Goal: Task Accomplishment & Management: Use online tool/utility

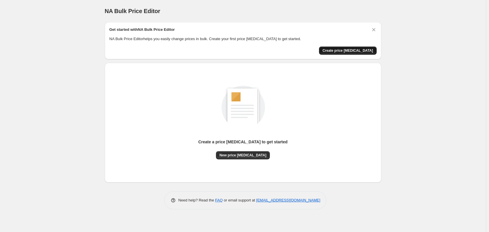
click at [352, 50] on span "Create price [MEDICAL_DATA]" at bounding box center [348, 50] width 51 height 5
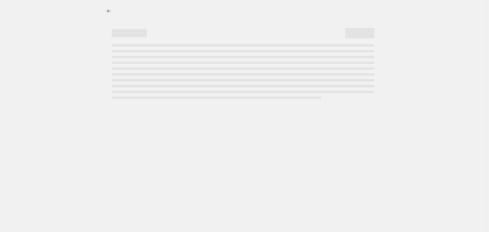
select select "percentage"
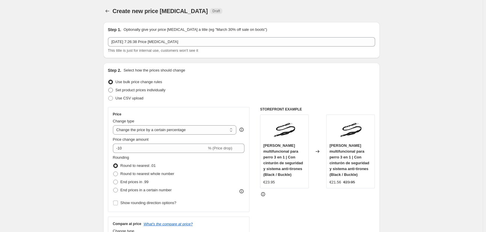
click at [132, 91] on span "Set product prices individually" at bounding box center [141, 90] width 50 height 4
click at [109, 88] on input "Set product prices individually" at bounding box center [108, 88] width 0 height 0
radio input "true"
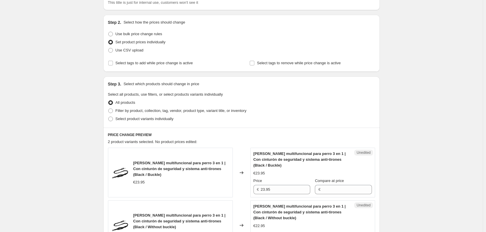
scroll to position [58, 0]
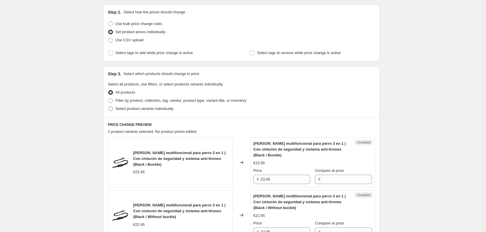
click at [128, 110] on span "Select product variants individually" at bounding box center [145, 109] width 58 height 4
click at [109, 107] on input "Select product variants individually" at bounding box center [108, 107] width 0 height 0
radio input "true"
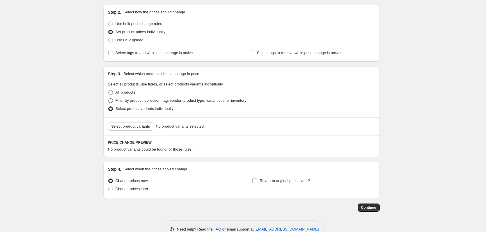
click at [126, 102] on span "Filter by product, collection, tag, vendor, product type, variant title, or inv…" at bounding box center [181, 100] width 131 height 4
click at [109, 99] on input "Filter by product, collection, tag, vendor, product type, variant title, or inv…" at bounding box center [108, 98] width 0 height 0
radio input "true"
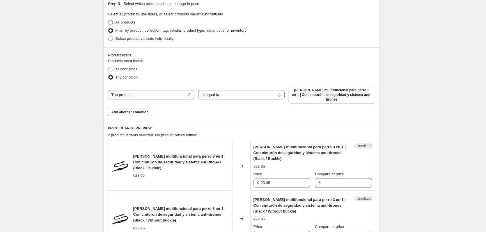
scroll to position [146, 0]
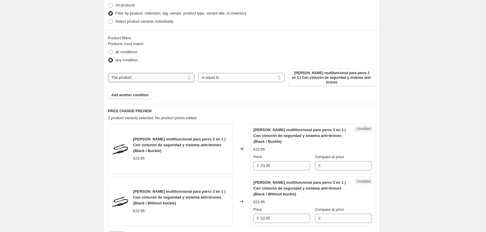
click at [160, 75] on select "The product The product's collection The product's vendor The product's type Th…" at bounding box center [151, 77] width 86 height 9
click at [161, 75] on select "The product The product's collection The product's vendor The product's type Th…" at bounding box center [151, 77] width 86 height 9
click at [222, 76] on select "Is equal to Is not equal to" at bounding box center [241, 77] width 86 height 9
click at [223, 75] on select "Is equal to Is not equal to" at bounding box center [241, 77] width 86 height 9
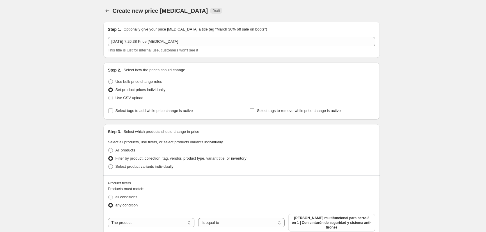
scroll to position [0, 0]
click at [137, 81] on span "Use bulk price change rules" at bounding box center [139, 82] width 47 height 4
click at [109, 80] on input "Use bulk price change rules" at bounding box center [108, 80] width 0 height 0
radio input "true"
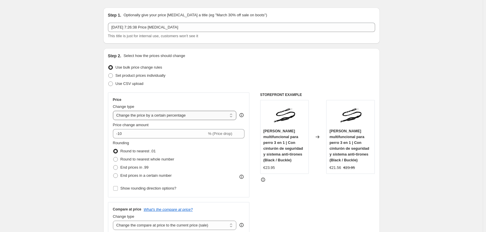
scroll to position [29, 0]
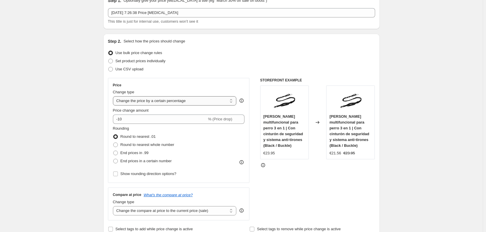
click at [220, 103] on select "Change the price to a certain amount Change the price by a certain amount Chang…" at bounding box center [175, 100] width 124 height 9
select select "to"
click at [114, 96] on select "Change the price to a certain amount Change the price by a certain amount Chang…" at bounding box center [175, 100] width 124 height 9
type input "80.00"
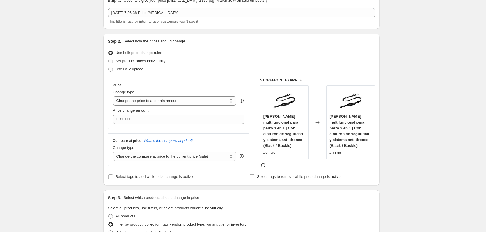
click at [169, 151] on div "Change type" at bounding box center [175, 148] width 124 height 6
click at [169, 155] on select "Change the compare at price to the current price (sale) Change the compare at p…" at bounding box center [175, 156] width 124 height 9
select select "to"
click at [114, 152] on select "Change the compare at price to the current price (sale) Change the compare at p…" at bounding box center [175, 156] width 124 height 9
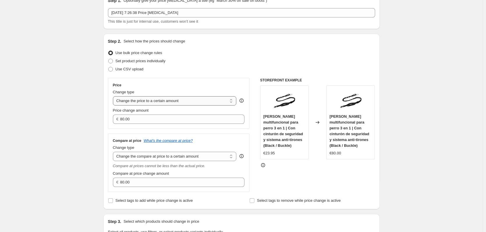
click at [178, 102] on select "Change the price to a certain amount Change the price by a certain amount Chang…" at bounding box center [175, 100] width 124 height 9
click at [114, 96] on select "Change the price to a certain amount Change the price by a certain amount Chang…" at bounding box center [175, 100] width 124 height 9
click at [186, 103] on select "Change the price to a certain amount Change the price by a certain amount Chang…" at bounding box center [175, 100] width 124 height 9
select select "by"
click at [114, 96] on select "Change the price to a certain amount Change the price by a certain amount Chang…" at bounding box center [175, 100] width 124 height 9
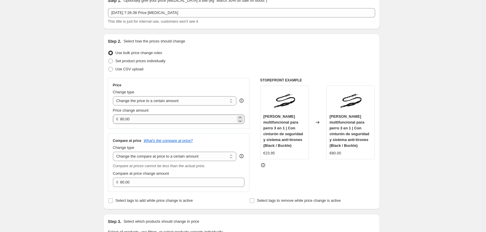
type input "-10.00"
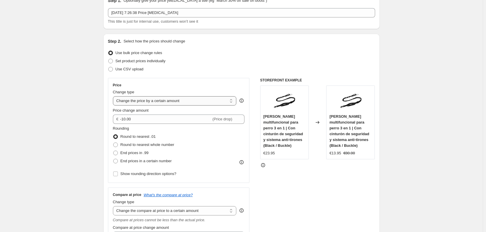
click at [185, 104] on select "Change the price to a certain amount Change the price by a certain amount Chang…" at bounding box center [175, 100] width 124 height 9
select select "margin"
type input "50"
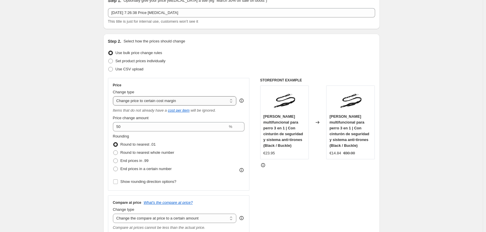
click at [195, 100] on select "Change the price to a certain amount Change the price by a certain amount Chang…" at bounding box center [175, 100] width 124 height 9
select select "no_change"
click at [114, 96] on select "Change the price to a certain amount Change the price by a certain amount Chang…" at bounding box center [175, 100] width 124 height 9
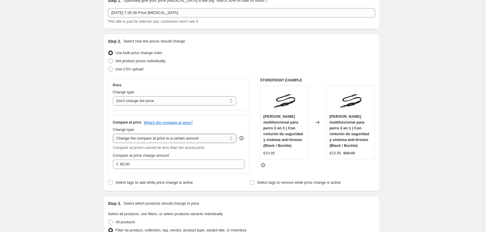
click at [166, 139] on select "Change the compare at price to the current price (sale) Change the compare at p…" at bounding box center [175, 138] width 124 height 9
click at [166, 138] on select "Change the compare at price to the current price (sale) Change the compare at p…" at bounding box center [175, 138] width 124 height 9
click at [114, 134] on select "Change the compare at price to the current price (sale) Change the compare at p…" at bounding box center [175, 138] width 124 height 9
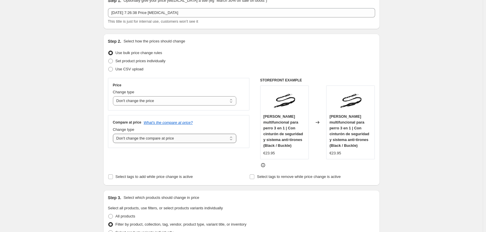
click at [164, 139] on select "Change the compare at price to the current price (sale) Change the compare at p…" at bounding box center [175, 138] width 124 height 9
click at [114, 134] on select "Change the compare at price to the current price (sale) Change the compare at p…" at bounding box center [175, 138] width 124 height 9
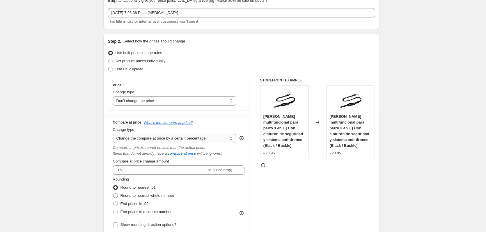
click at [171, 140] on select "Change the compare at price to the current price (sale) Change the compare at p…" at bounding box center [175, 138] width 124 height 9
select select "by"
click at [114, 134] on select "Change the compare at price to the current price (sale) Change the compare at p…" at bounding box center [175, 138] width 124 height 9
type input "-10.00"
click at [158, 137] on select "Change the compare at price to the current price (sale) Change the compare at p…" at bounding box center [175, 138] width 124 height 9
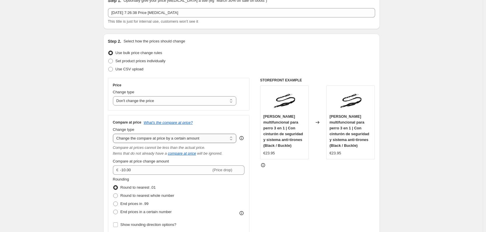
select select "to"
click at [114, 134] on select "Change the compare at price to the current price (sale) Change the compare at p…" at bounding box center [175, 138] width 124 height 9
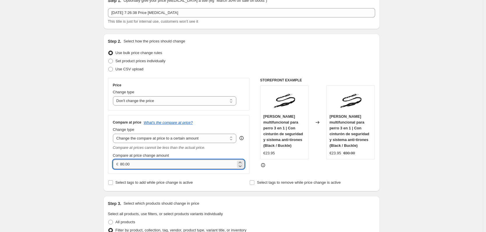
click at [150, 169] on input "80.00" at bounding box center [178, 164] width 116 height 9
type input "29.95"
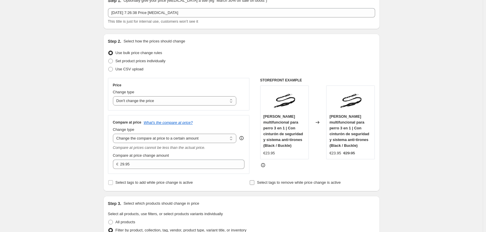
click at [295, 185] on span "Select tags to remove while price change is active" at bounding box center [299, 183] width 84 height 4
click at [254, 185] on input "Select tags to remove while price change is active" at bounding box center [252, 183] width 5 height 5
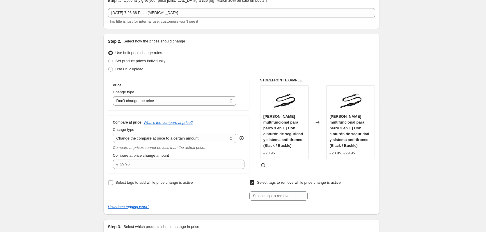
click at [285, 183] on span "Select tags to remove while price change is active" at bounding box center [299, 183] width 84 height 4
click at [254, 183] on input "Select tags to remove while price change is active" at bounding box center [252, 183] width 5 height 5
checkbox input "false"
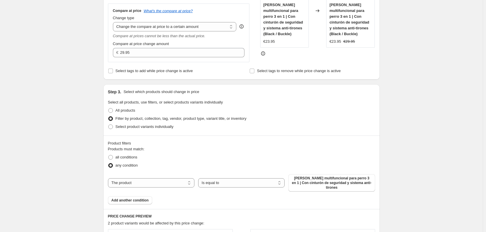
scroll to position [146, 0]
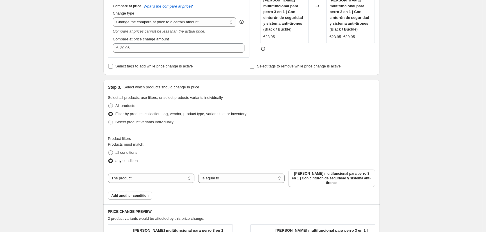
click at [123, 107] on span "All products" at bounding box center [126, 106] width 20 height 4
click at [109, 104] on input "All products" at bounding box center [108, 104] width 0 height 0
radio input "true"
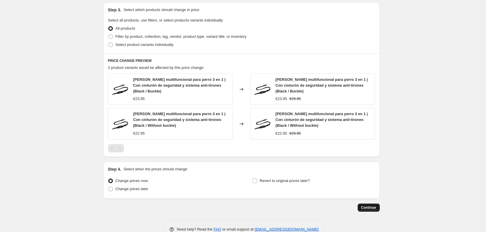
scroll to position [238, 0]
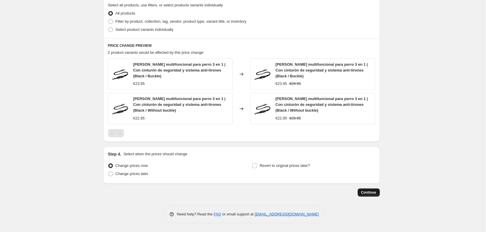
click at [374, 193] on span "Continue" at bounding box center [368, 192] width 15 height 5
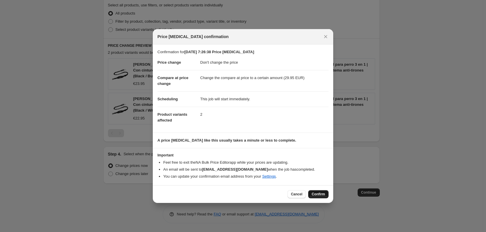
click at [320, 193] on span "Confirm" at bounding box center [318, 194] width 13 height 5
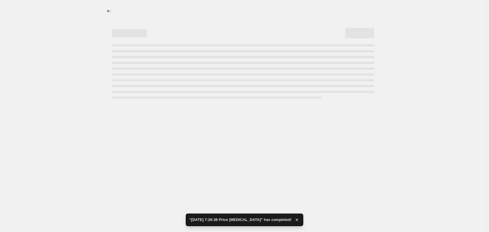
select select "no_change"
select select "to"
